Goal: Task Accomplishment & Management: Manage account settings

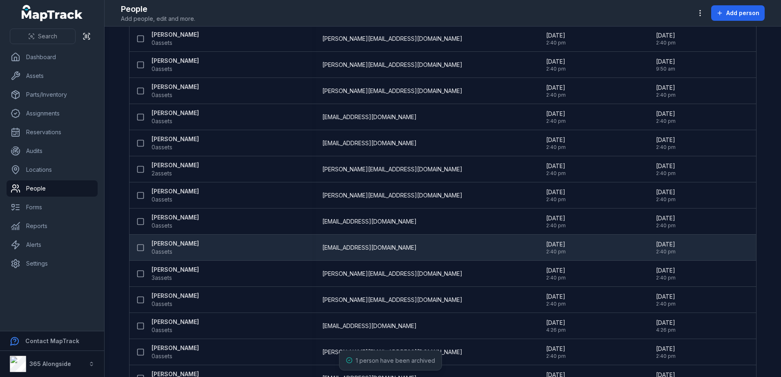
scroll to position [123, 0]
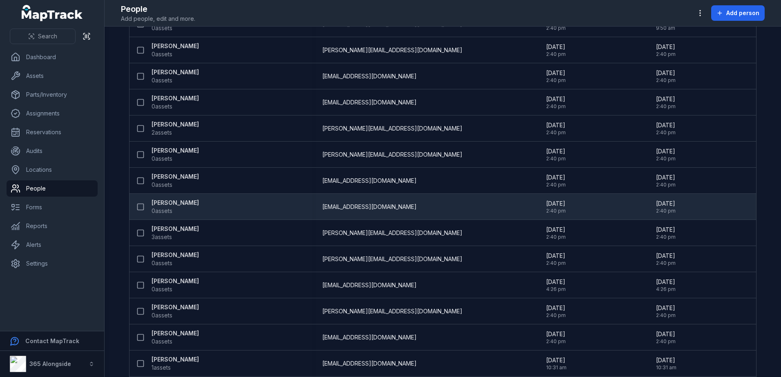
click at [166, 207] on span "0 assets" at bounding box center [162, 211] width 21 height 8
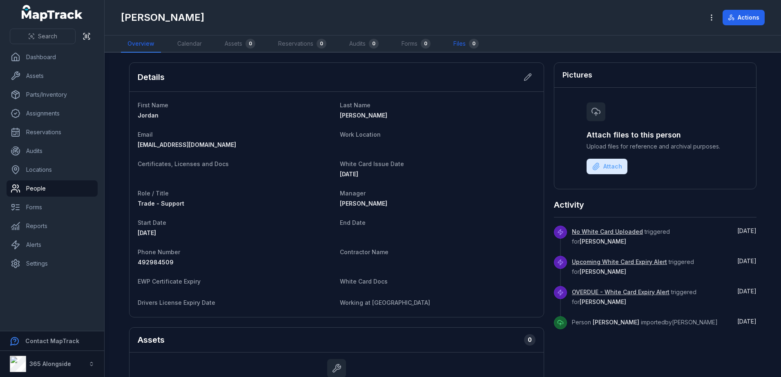
click at [464, 42] on link "Files 0" at bounding box center [466, 44] width 38 height 17
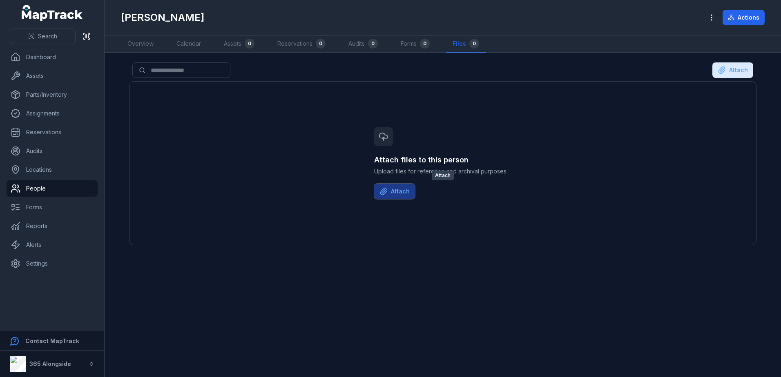
click at [402, 193] on button "Attach" at bounding box center [394, 192] width 41 height 16
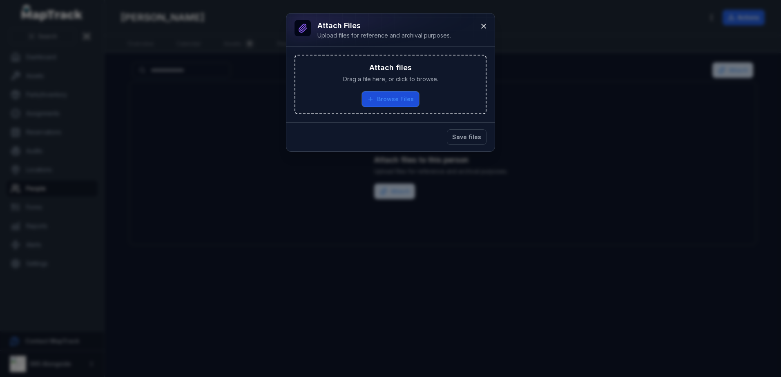
click at [376, 99] on button "Browse Files" at bounding box center [390, 100] width 57 height 16
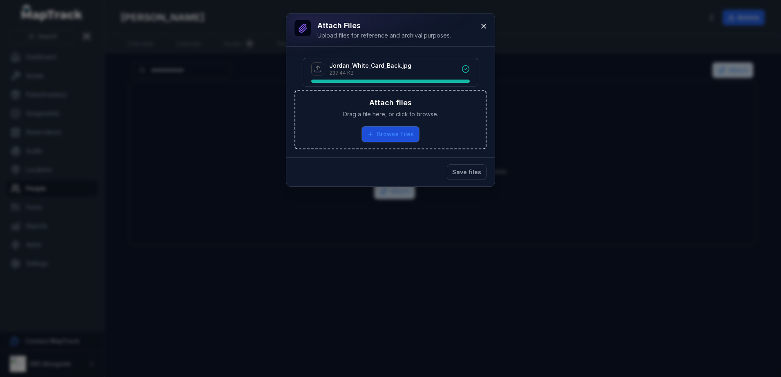
click at [399, 131] on button "Browse Files" at bounding box center [390, 135] width 57 height 16
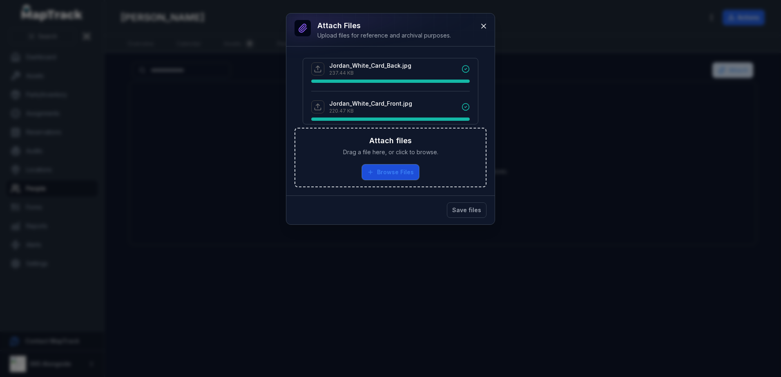
click at [403, 167] on button "Browse Files" at bounding box center [390, 173] width 57 height 16
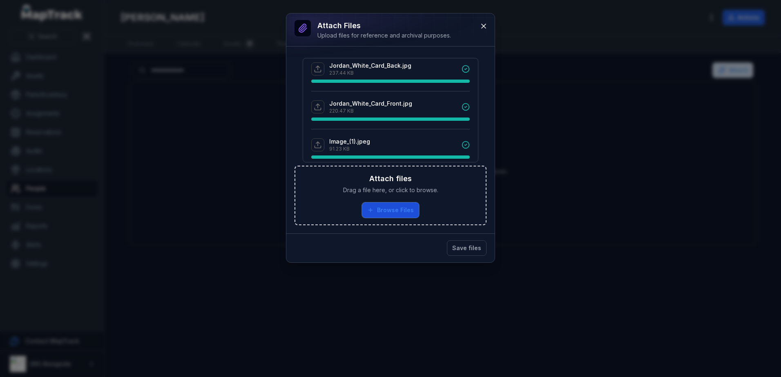
click at [406, 204] on button "Browse Files" at bounding box center [390, 211] width 57 height 16
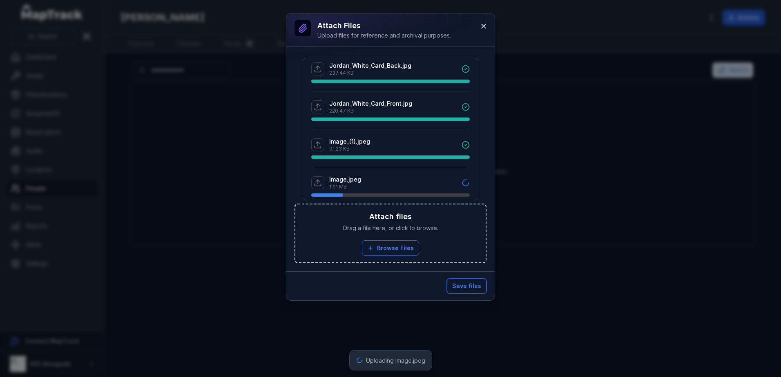
click at [469, 286] on button "Save files" at bounding box center [467, 287] width 40 height 16
